Goal: Task Accomplishment & Management: Manage account settings

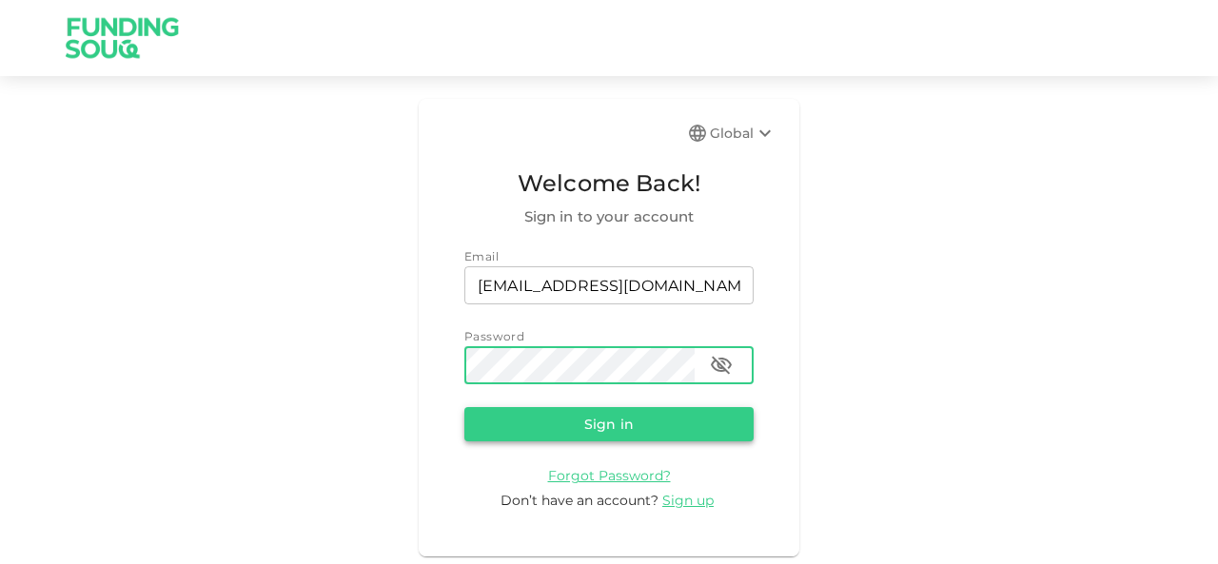
click at [624, 418] on button "Sign in" at bounding box center [608, 424] width 289 height 34
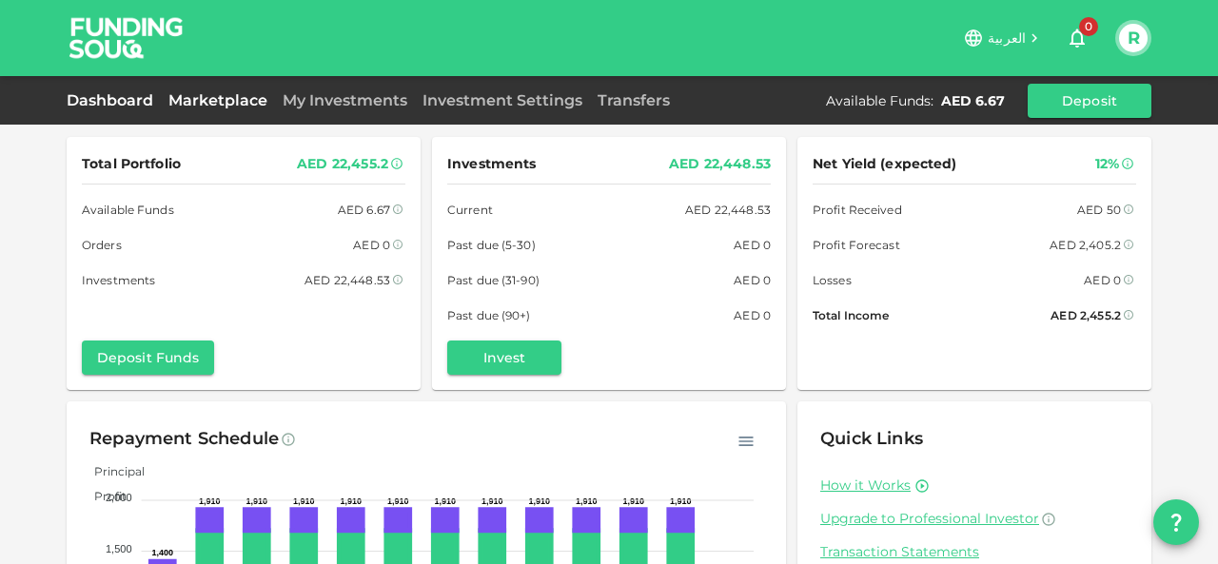
click at [213, 98] on link "Marketplace" at bounding box center [218, 100] width 114 height 18
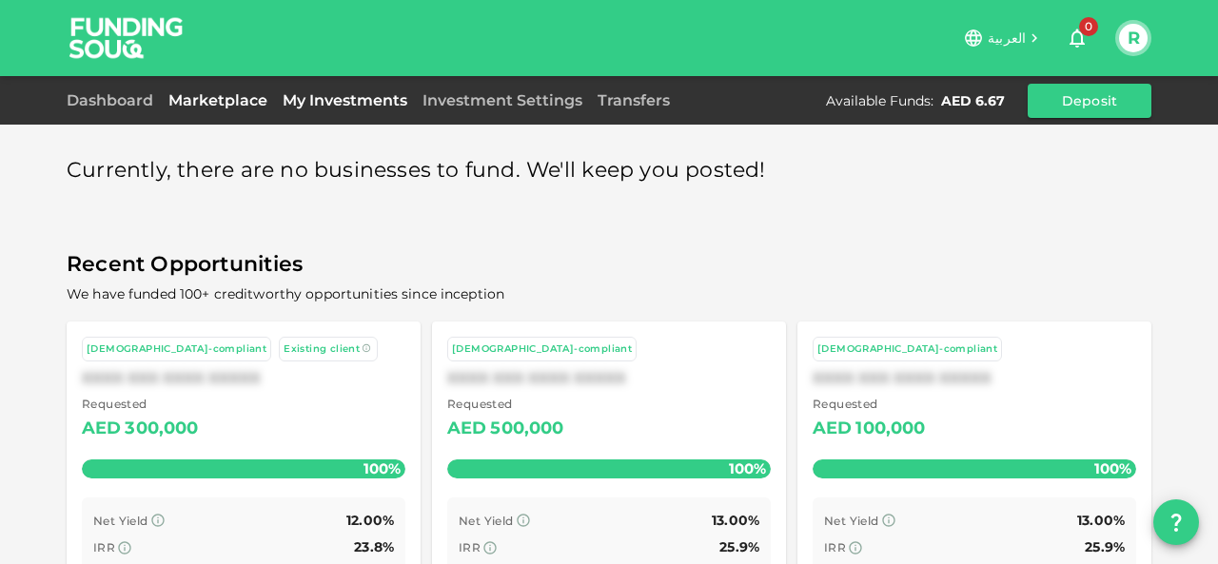
click at [363, 104] on link "My Investments" at bounding box center [345, 100] width 140 height 18
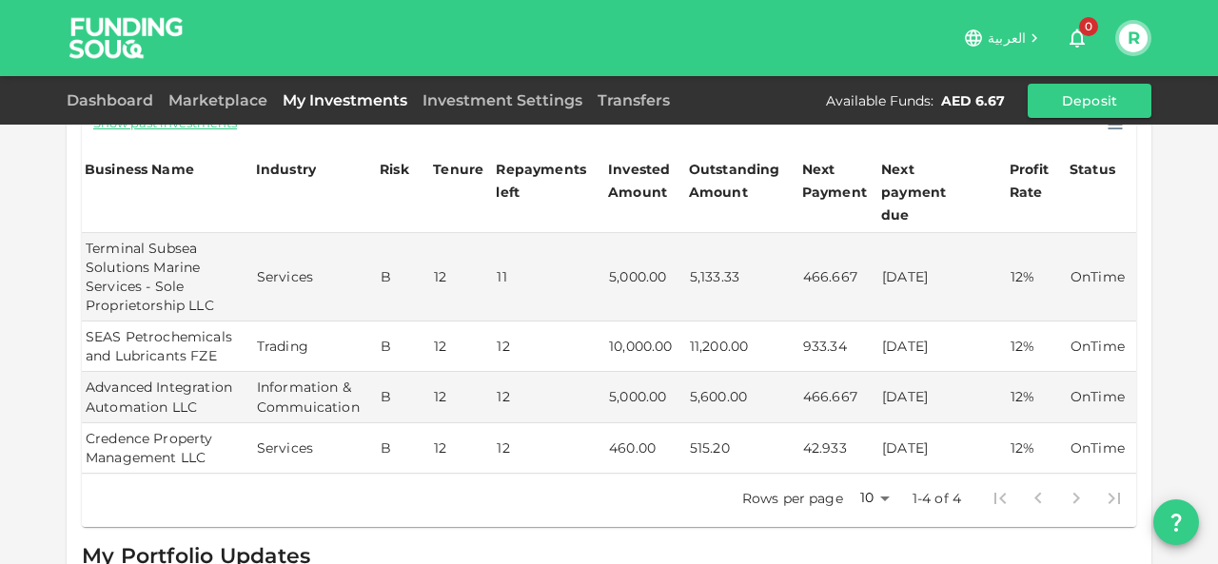
scroll to position [191, 0]
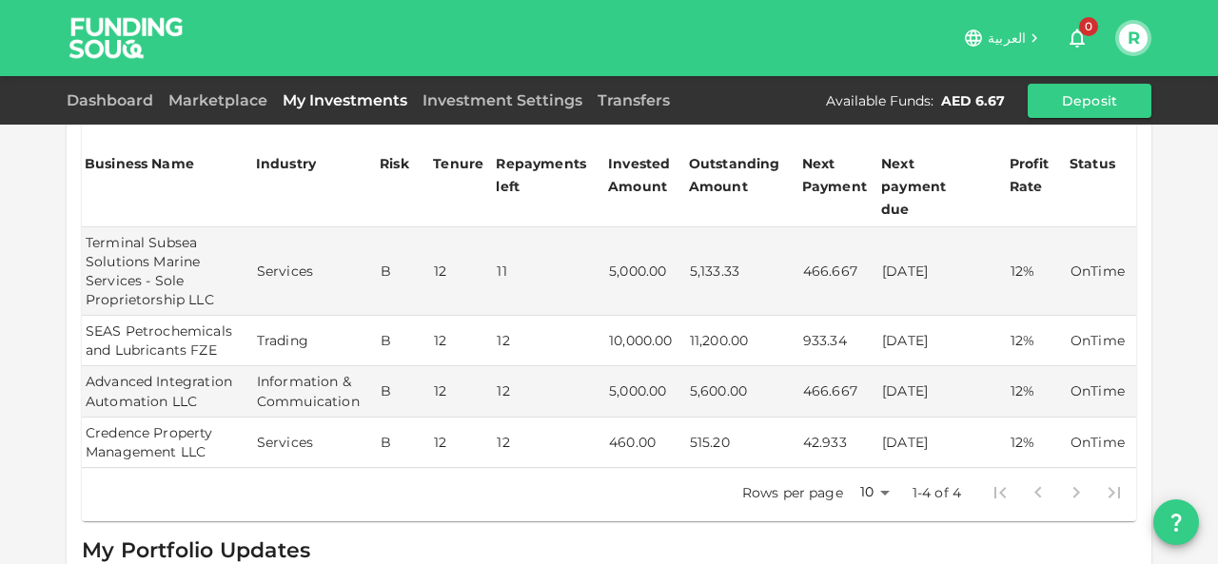
click at [159, 322] on td "SEAS Petrochemicals and Lubricants FZE" at bounding box center [167, 341] width 171 height 50
click at [451, 322] on td "12" at bounding box center [461, 341] width 63 height 50
click at [106, 96] on link "Dashboard" at bounding box center [114, 100] width 94 height 18
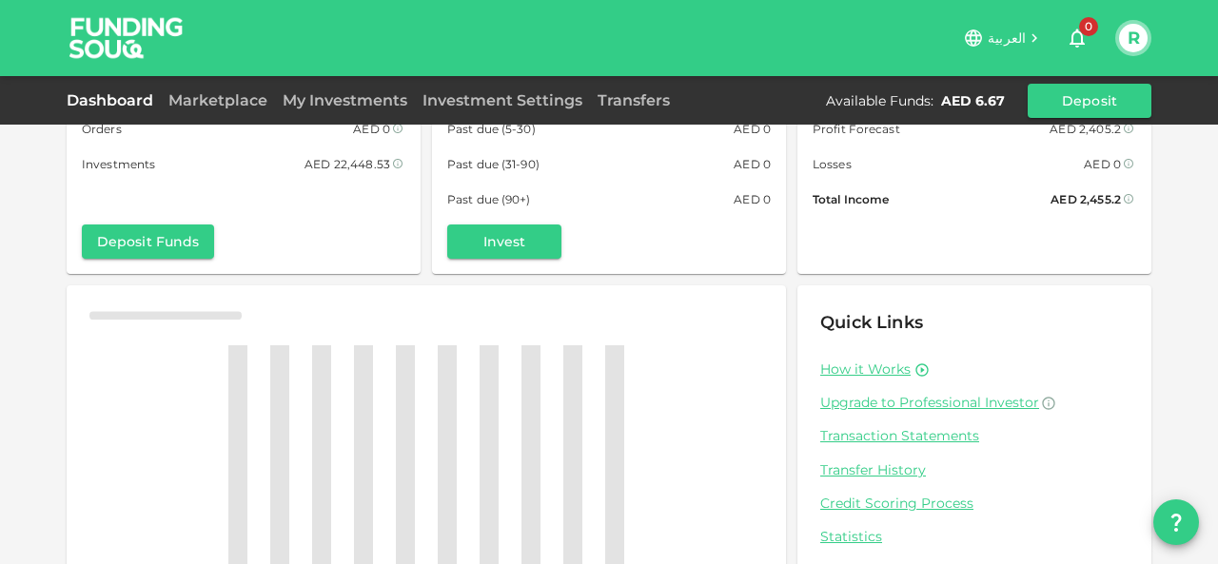
scroll to position [191, 0]
